Goal: Navigation & Orientation: Go to known website

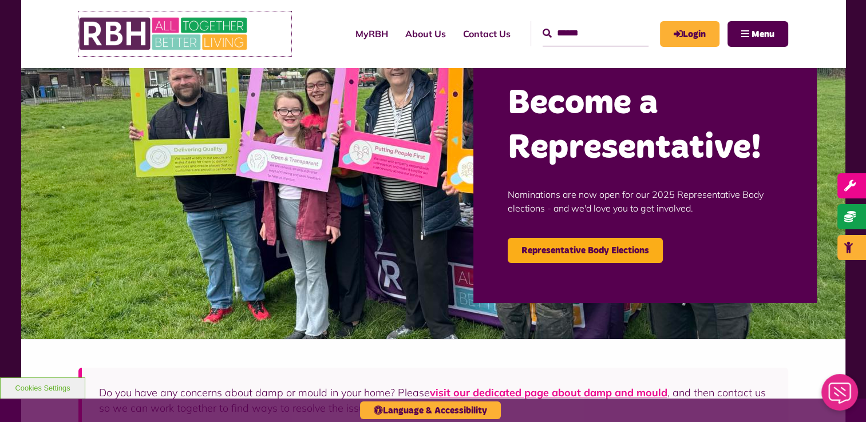
click at [148, 27] on img at bounding box center [164, 33] width 172 height 45
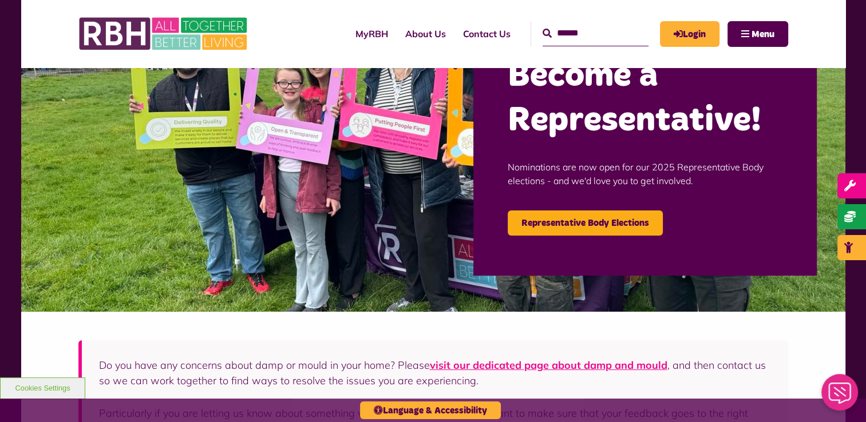
scroll to position [172, 0]
